Goal: Transaction & Acquisition: Purchase product/service

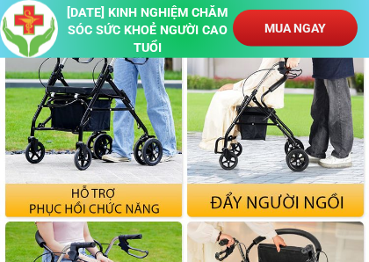
scroll to position [2765, 0]
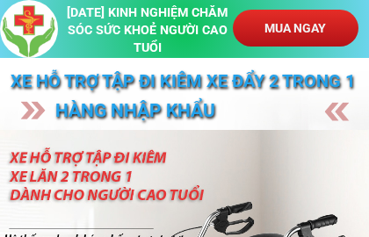
click at [342, 32] on p "MUA NGAY" at bounding box center [295, 28] width 125 height 37
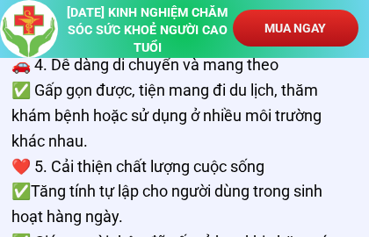
scroll to position [11813, 0]
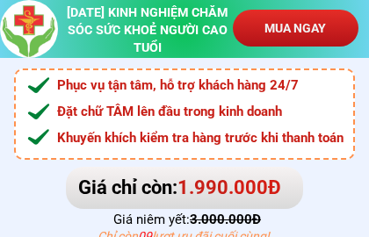
click at [287, 24] on p "MUA NGAY" at bounding box center [295, 28] width 125 height 37
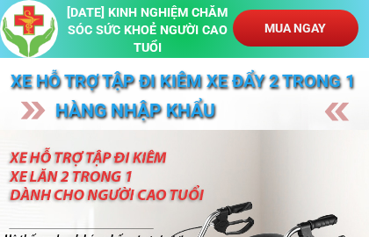
click at [314, 23] on p "MUA NGAY" at bounding box center [295, 28] width 125 height 37
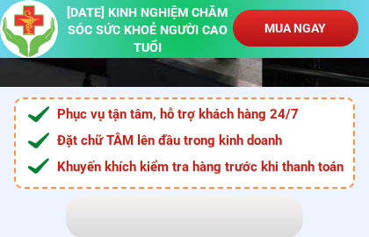
scroll to position [11813, 0]
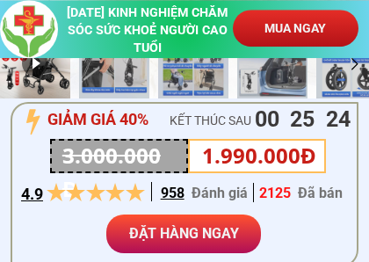
scroll to position [478, 0]
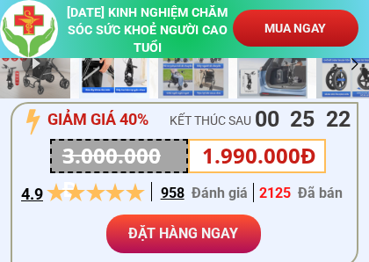
click at [237, 237] on p "ĐẶT HÀNG NGAY" at bounding box center [183, 233] width 155 height 39
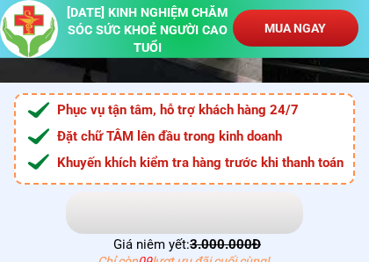
scroll to position [11812, 0]
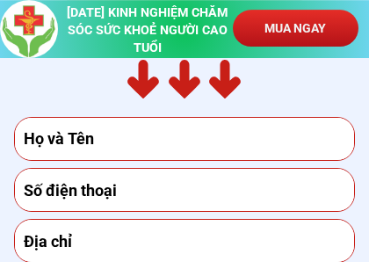
click at [314, 135] on input "text" at bounding box center [184, 139] width 331 height 42
type input "0909049918"
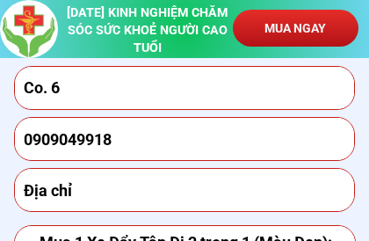
click at [75, 77] on input "Co. 6" at bounding box center [184, 88] width 331 height 42
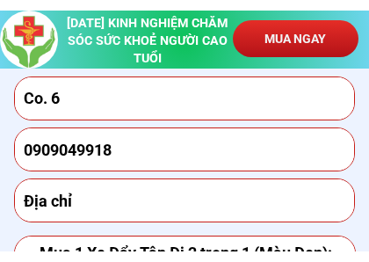
scroll to position [12061, 0]
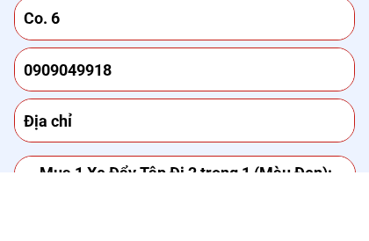
click at [83, 67] on input "Co. 6" at bounding box center [184, 88] width 331 height 42
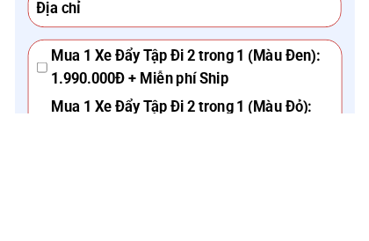
scroll to position [12112, 0]
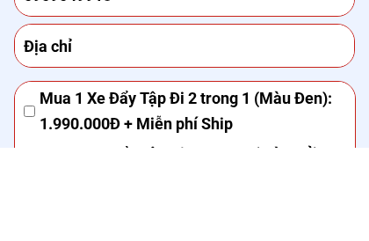
type input "Cô Sáu"
click at [146, 118] on input "text" at bounding box center [184, 139] width 331 height 42
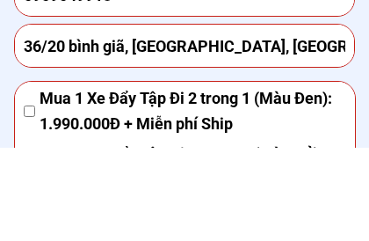
type input "36/20 bình giã, [GEOGRAPHIC_DATA], [GEOGRAPHIC_DATA], [GEOGRAPHIC_DATA]"
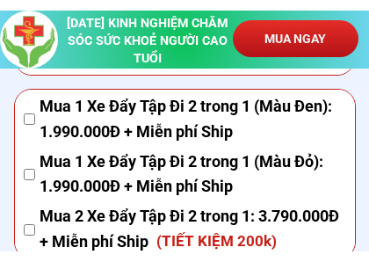
scroll to position [12208, 0]
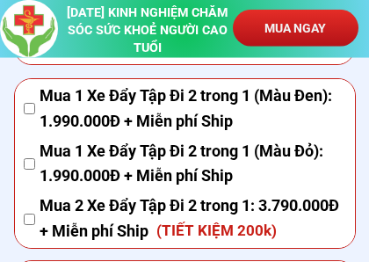
click at [22, 102] on div "Mua 1 Xe Đẩy Tập Đi 2 trong 1 (Màu Đen): 1.990.000Đ + Miễn phí Ship Mua 1 Xe Đẩ…" at bounding box center [185, 166] width 340 height 174
click at [32, 154] on div "Mua 1 Xe Đẩy Tập Đi 2 trong 1 (Màu Đỏ): 1.990.000Đ + Miễn phí Ship" at bounding box center [185, 164] width 322 height 51
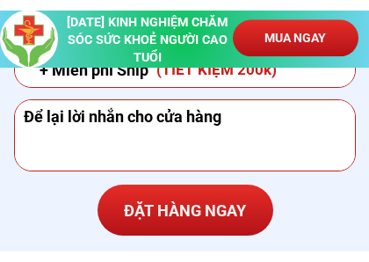
scroll to position [12382, 0]
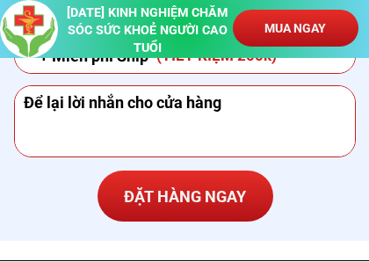
click at [228, 199] on p "ĐẶT HÀNG NGAY" at bounding box center [185, 195] width 176 height 51
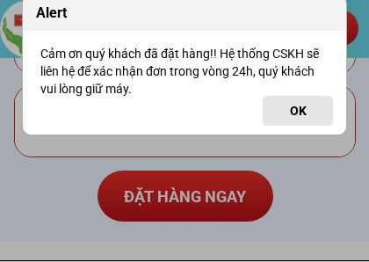
click at [305, 107] on button "OK" at bounding box center [297, 111] width 70 height 30
